Goal: Browse casually: Explore the website without a specific task or goal

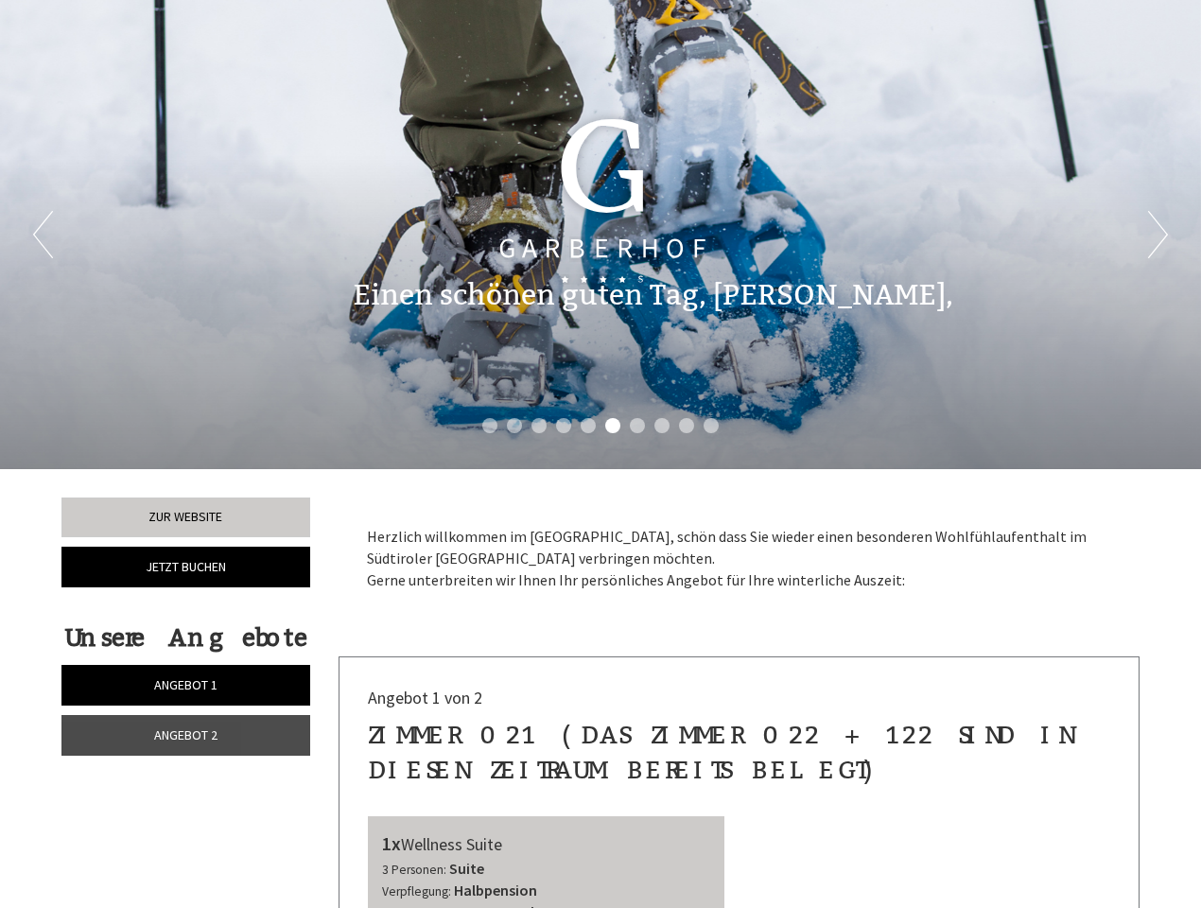
click at [601, 454] on div "Previous Next 1 2 3 4 5 6 7 8 9 10" at bounding box center [600, 234] width 1201 height 469
click at [43, 235] on button "Previous" at bounding box center [43, 234] width 20 height 47
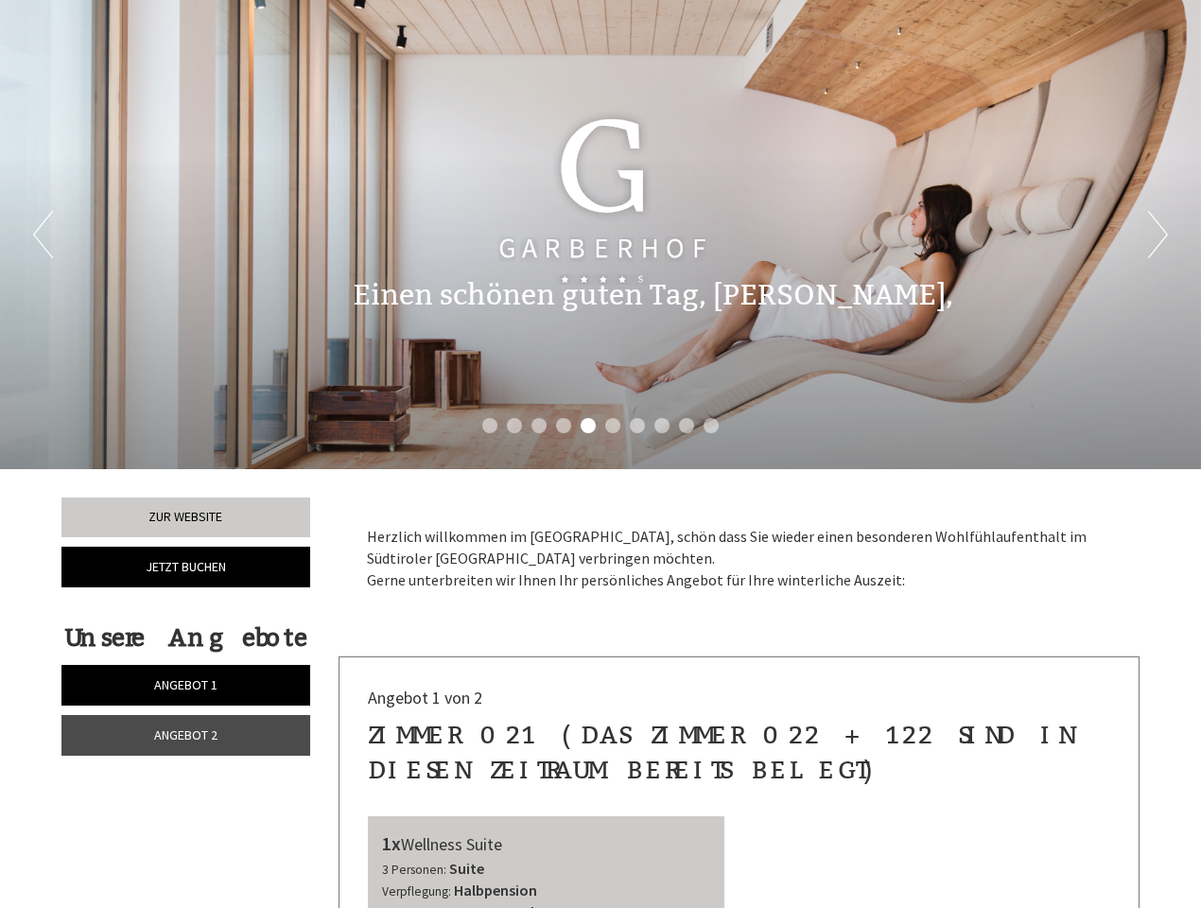
click at [1158, 235] on button "Next" at bounding box center [1158, 234] width 20 height 47
click at [490, 426] on li "1" at bounding box center [489, 425] width 15 height 15
click at [515, 426] on li "2" at bounding box center [514, 425] width 15 height 15
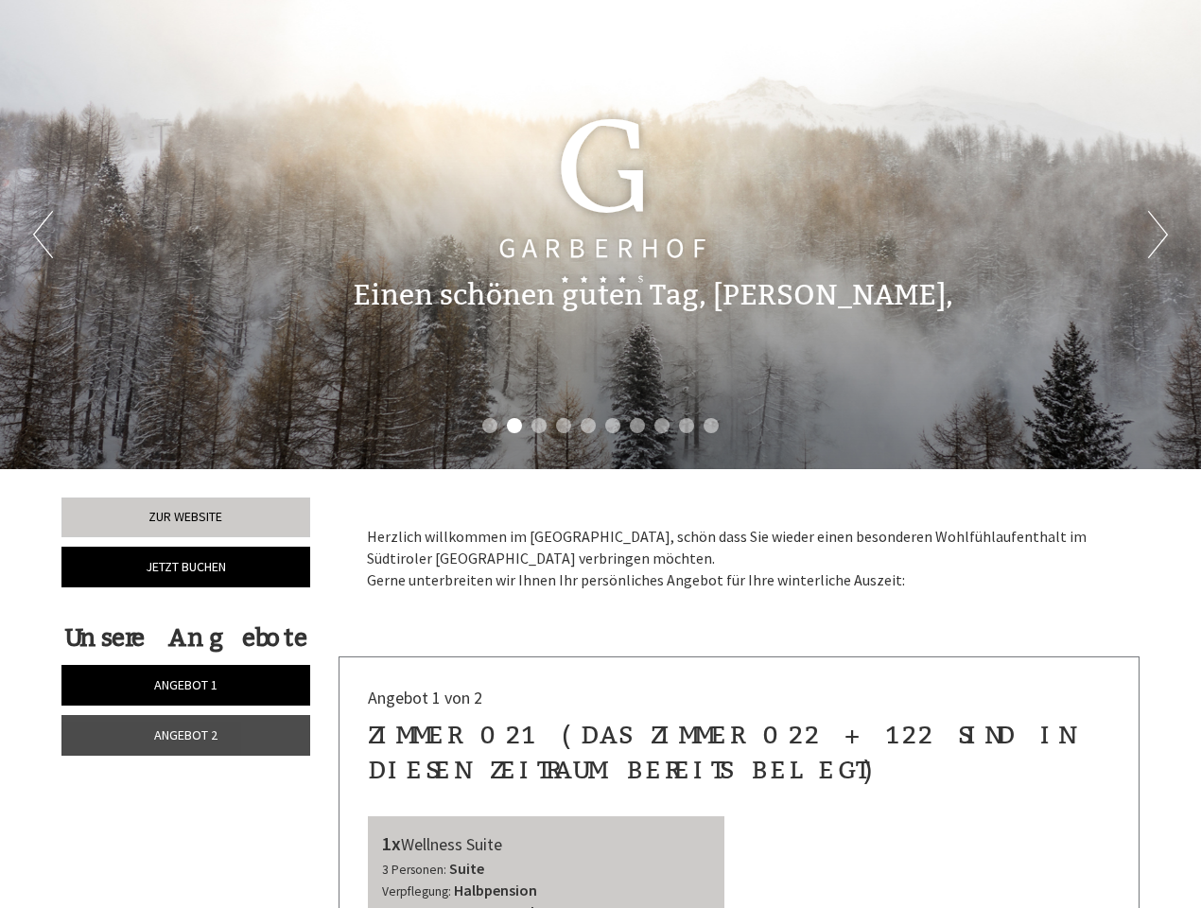
click at [539, 426] on li "3" at bounding box center [539, 425] width 15 height 15
click at [564, 426] on li "4" at bounding box center [563, 425] width 15 height 15
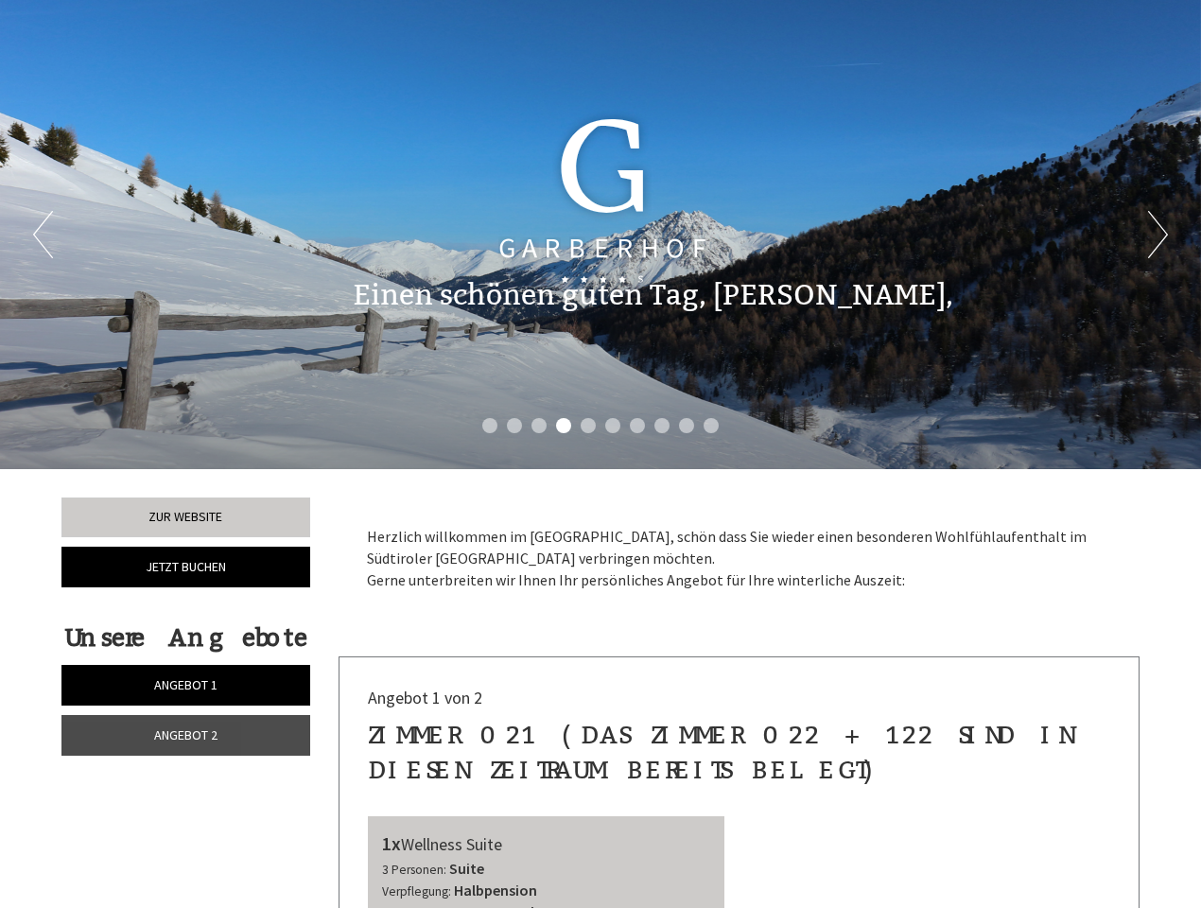
click at [588, 426] on li "5" at bounding box center [588, 425] width 15 height 15
click at [613, 426] on li "6" at bounding box center [612, 425] width 15 height 15
click at [638, 426] on li "7" at bounding box center [637, 425] width 15 height 15
